Goal: Information Seeking & Learning: Learn about a topic

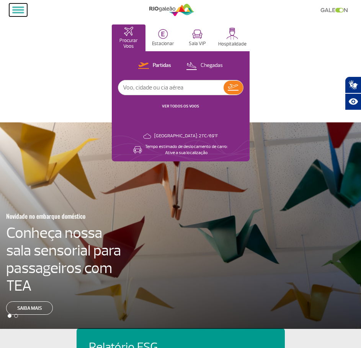
click at [19, 8] on button at bounding box center [18, 9] width 18 height 13
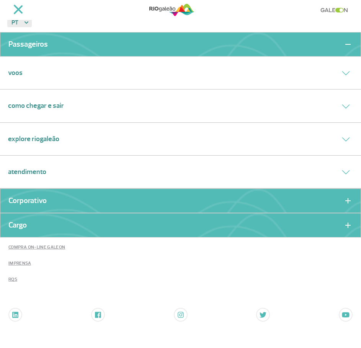
scroll to position [13, 0]
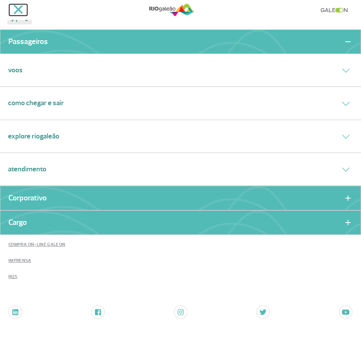
click at [16, 8] on span at bounding box center [18, 10] width 10 height 10
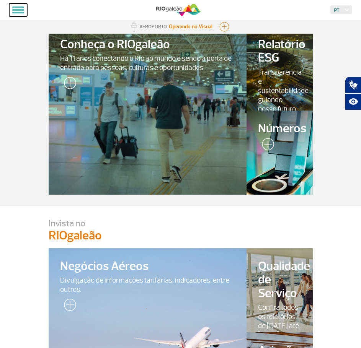
click at [20, 10] on span at bounding box center [18, 10] width 12 height 2
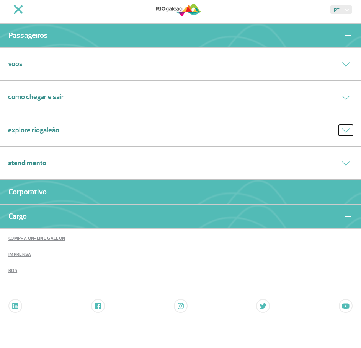
click at [344, 130] on icon at bounding box center [345, 130] width 7 height 3
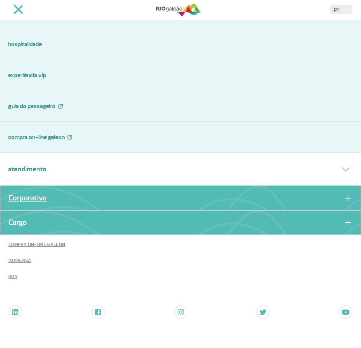
click at [42, 197] on link "Corporativo" at bounding box center [27, 197] width 38 height 5
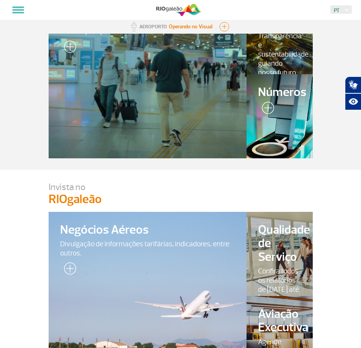
scroll to position [115, 0]
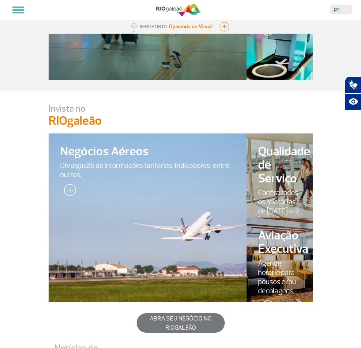
click at [125, 166] on span "Divulgação de informações tarifárias, indicadores, entre outros." at bounding box center [147, 170] width 175 height 18
